Goal: Task Accomplishment & Management: Manage account settings

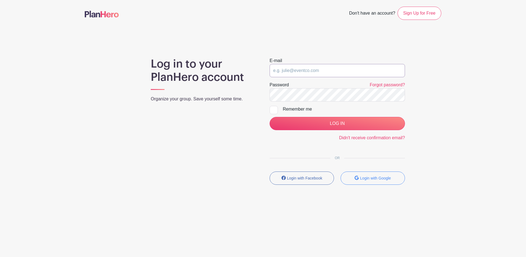
click at [362, 69] on input "email" at bounding box center [337, 70] width 135 height 13
type input "[EMAIL_ADDRESS][DOMAIN_NAME]"
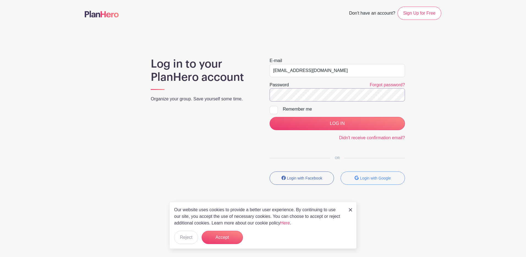
click at [270, 117] on input "LOG IN" at bounding box center [337, 123] width 135 height 13
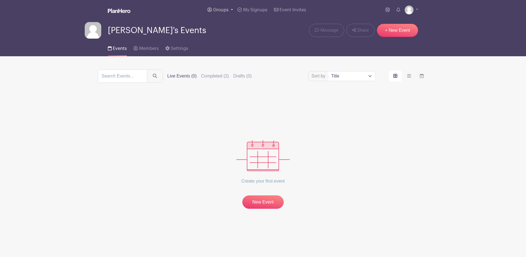
click at [210, 11] on icon at bounding box center [210, 9] width 4 height 4
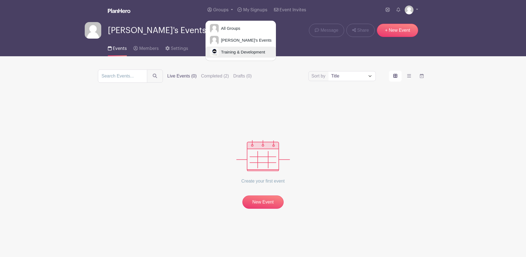
click at [213, 52] on img at bounding box center [214, 52] width 9 height 9
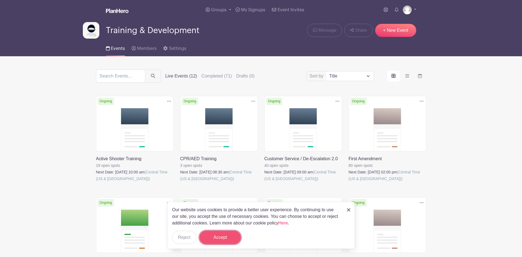
click at [220, 238] on button "Accept" at bounding box center [220, 236] width 41 height 13
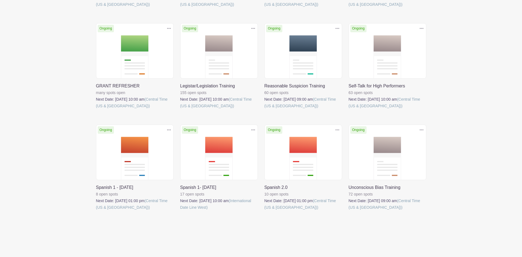
scroll to position [178, 0]
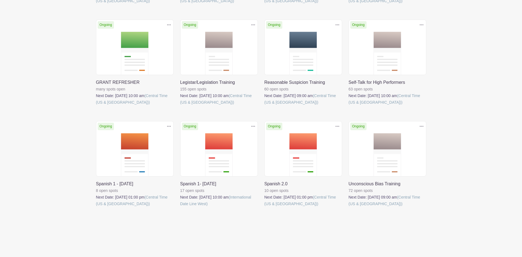
click at [96, 207] on link at bounding box center [96, 207] width 0 height 0
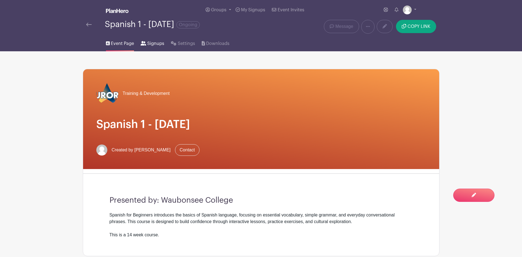
click at [155, 43] on span "Signups" at bounding box center [155, 43] width 17 height 7
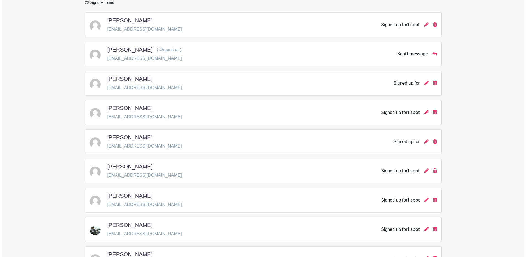
scroll to position [70, 0]
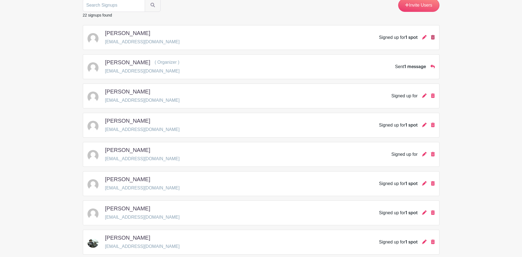
click at [432, 37] on icon at bounding box center [433, 37] width 4 height 4
click at [424, 37] on icon at bounding box center [424, 37] width 4 height 4
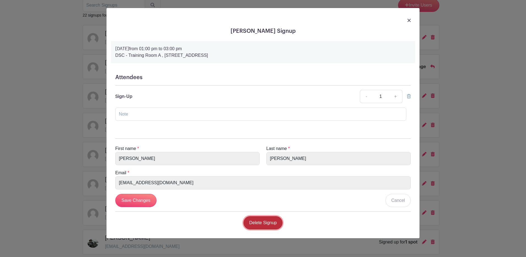
click at [266, 221] on link "Delete Signup" at bounding box center [263, 222] width 39 height 13
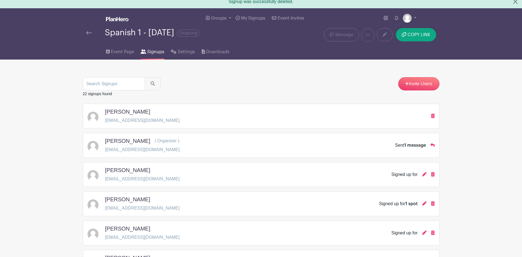
scroll to position [0, 0]
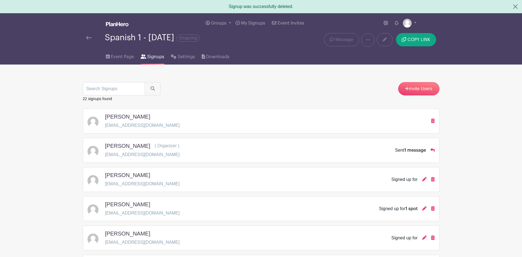
click at [85, 34] on div "Spanish 1 - Monday's Ongoing" at bounding box center [187, 40] width 208 height 14
click at [86, 37] on img at bounding box center [89, 38] width 6 height 4
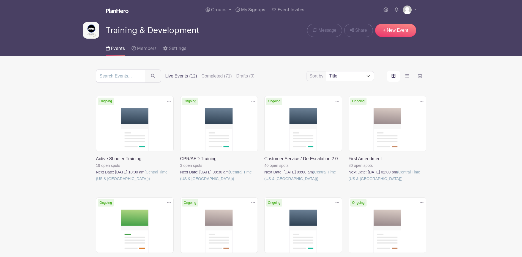
scroll to position [83, 0]
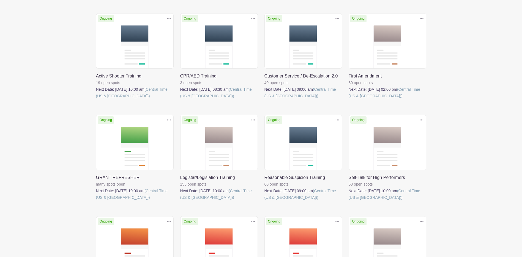
click at [265, 99] on link at bounding box center [265, 99] width 0 height 0
